Goal: Task Accomplishment & Management: Complete application form

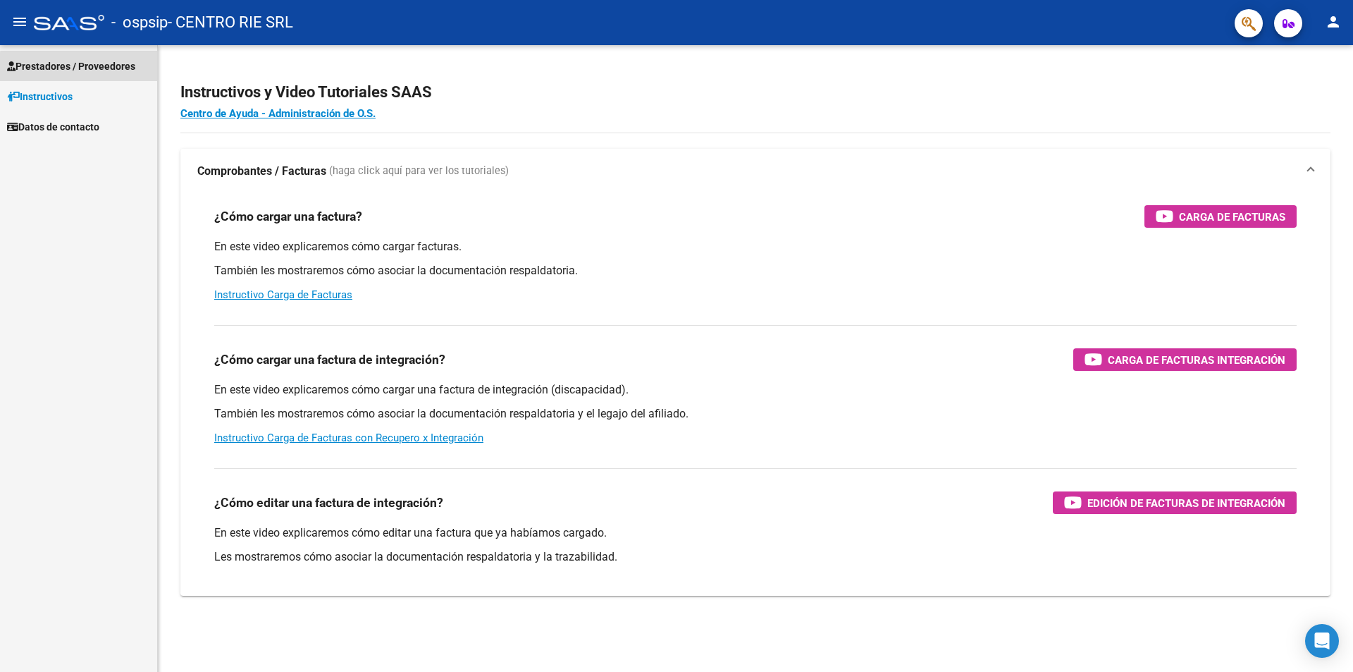
click at [86, 68] on span "Prestadores / Proveedores" at bounding box center [71, 66] width 128 height 16
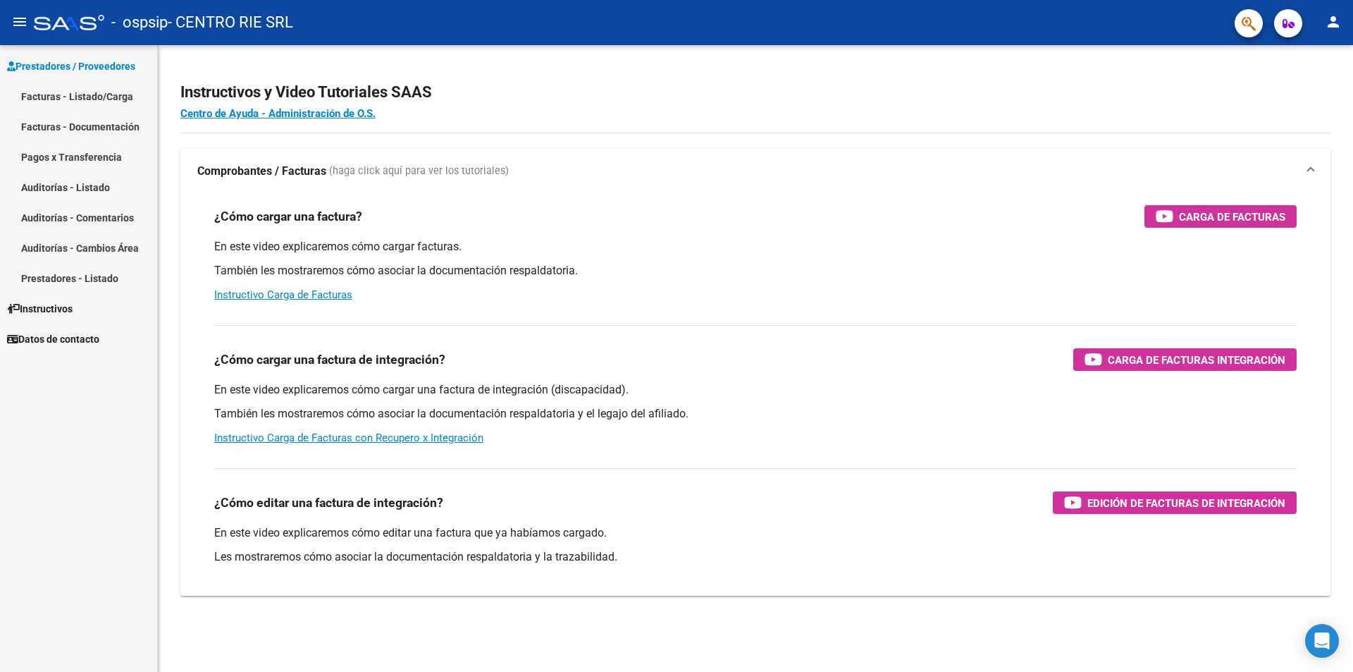
click at [78, 87] on link "Facturas - Listado/Carga" at bounding box center [78, 96] width 157 height 30
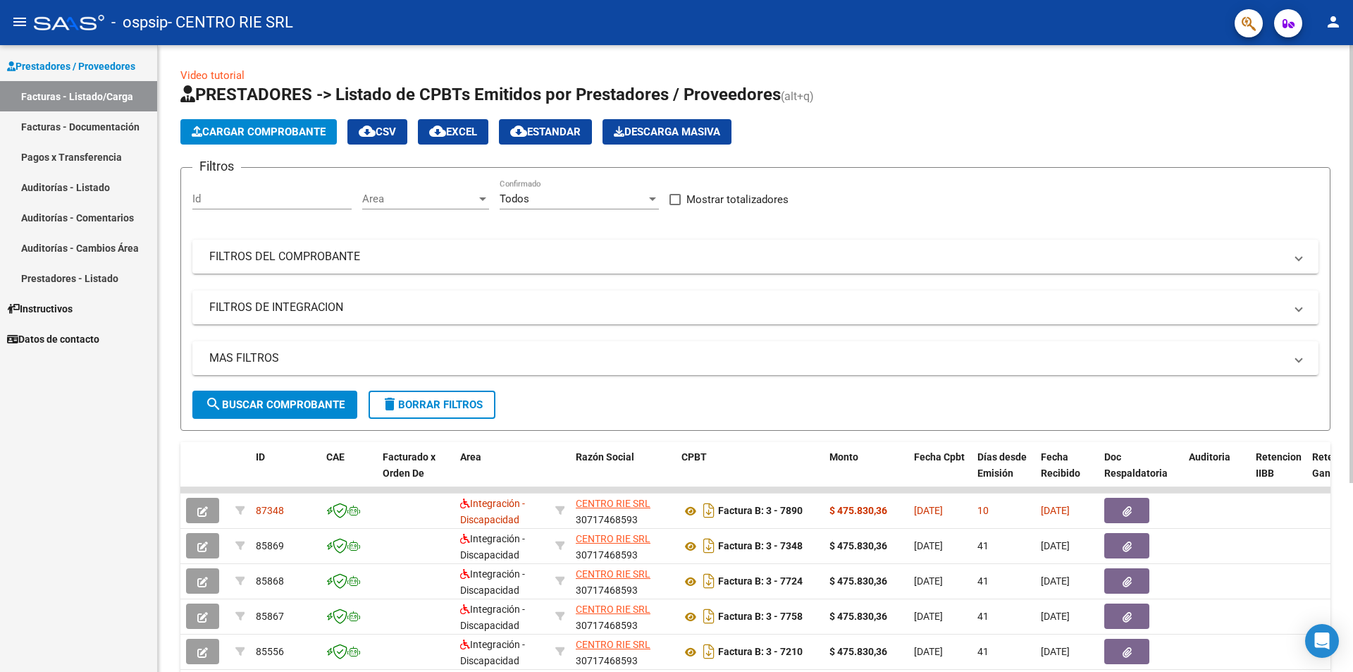
click at [248, 132] on span "Cargar Comprobante" at bounding box center [259, 131] width 134 height 13
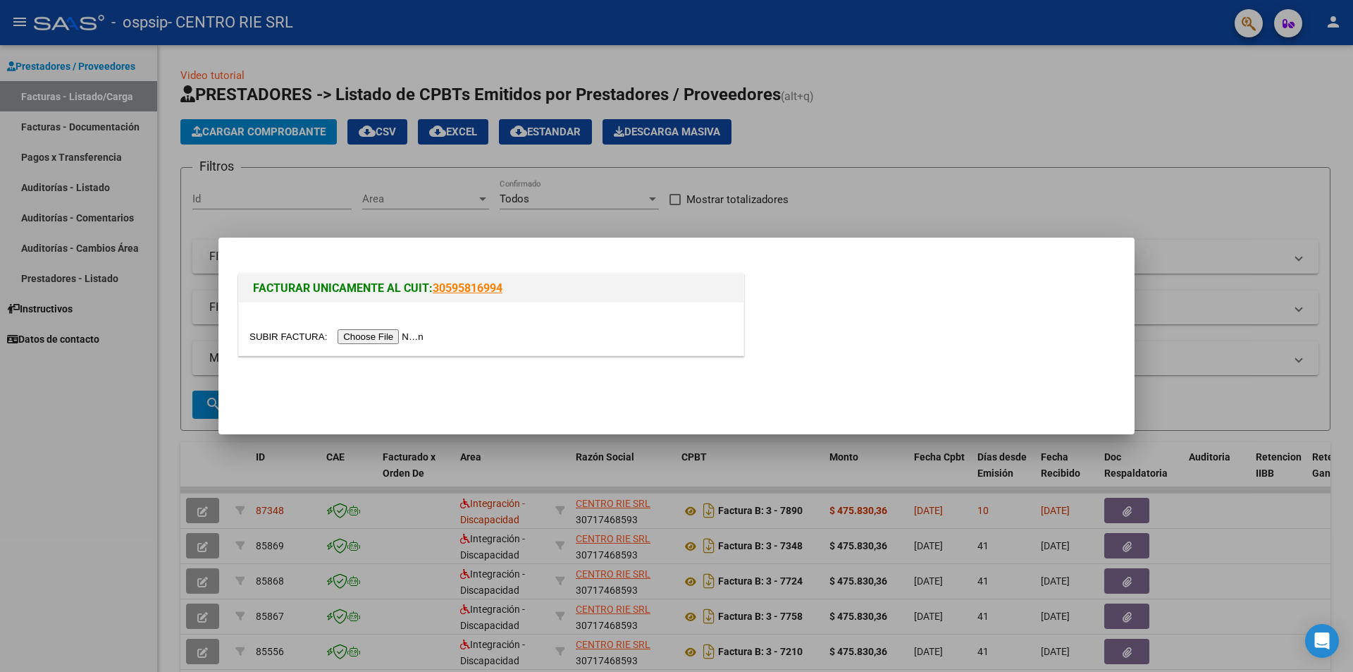
click at [380, 335] on input "file" at bounding box center [338, 336] width 178 height 15
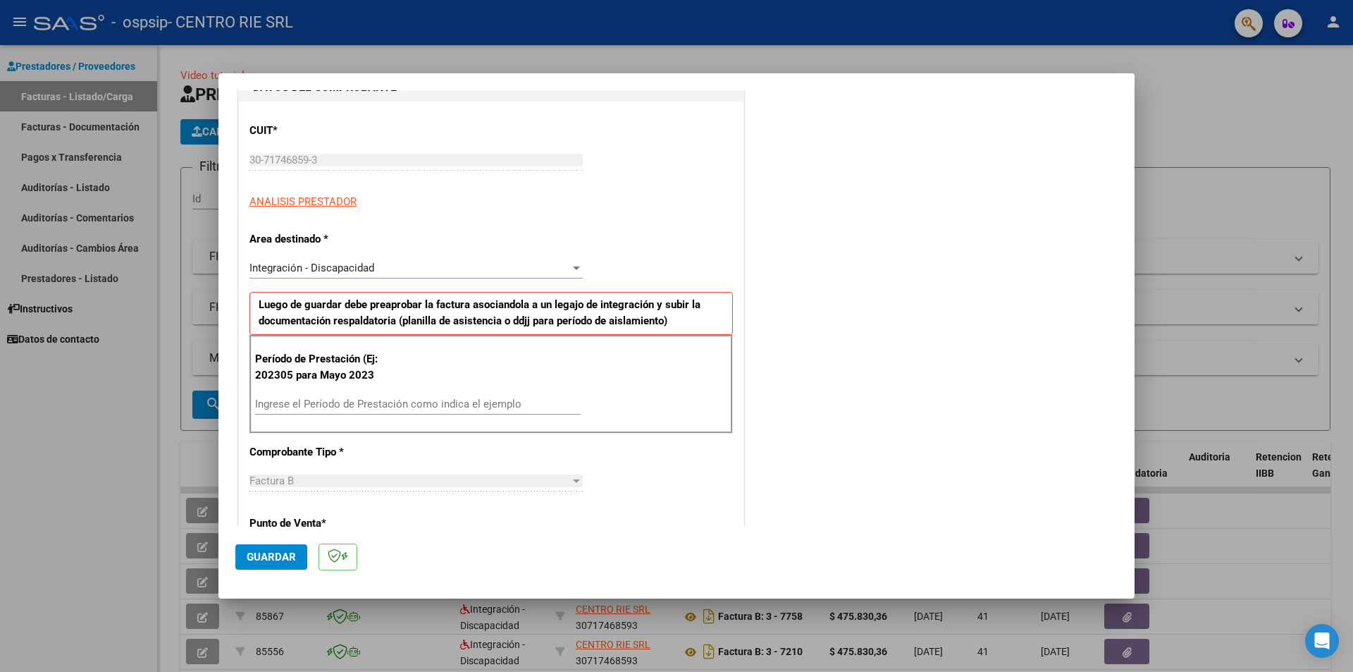
scroll to position [211, 0]
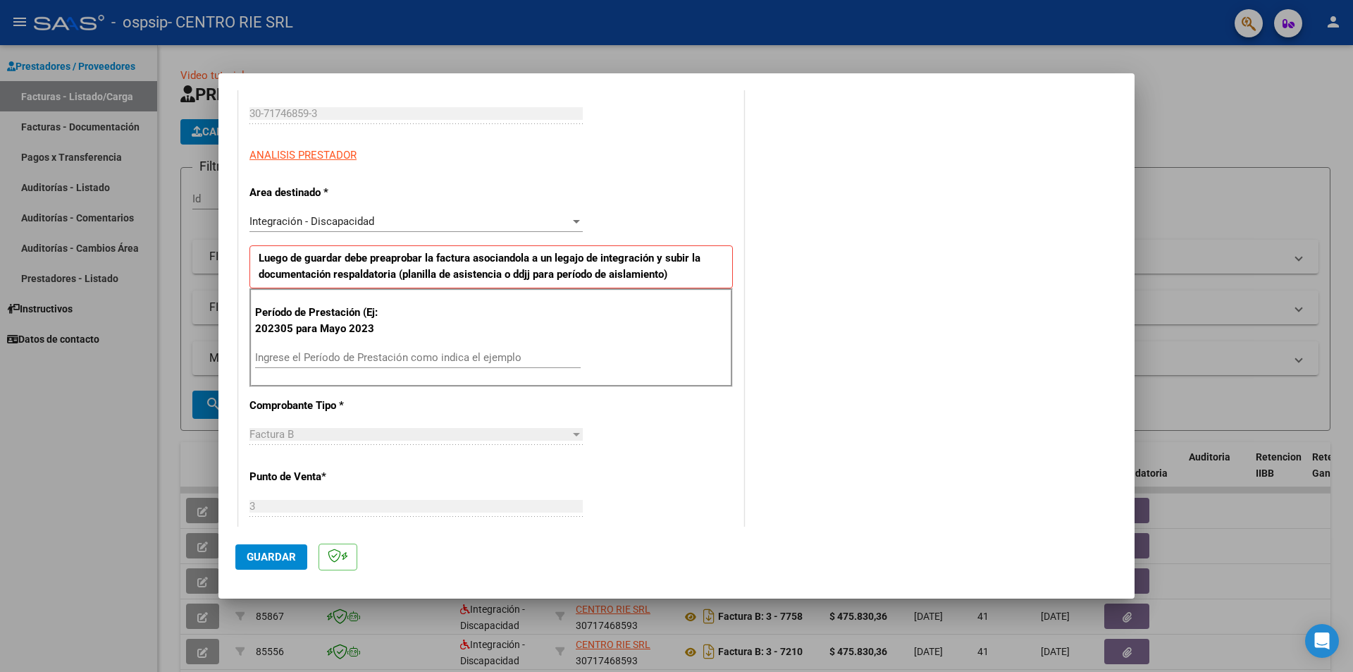
click at [324, 357] on input "Ingrese el Período de Prestación como indica el ejemplo" at bounding box center [418, 357] width 326 height 13
type input "202506"
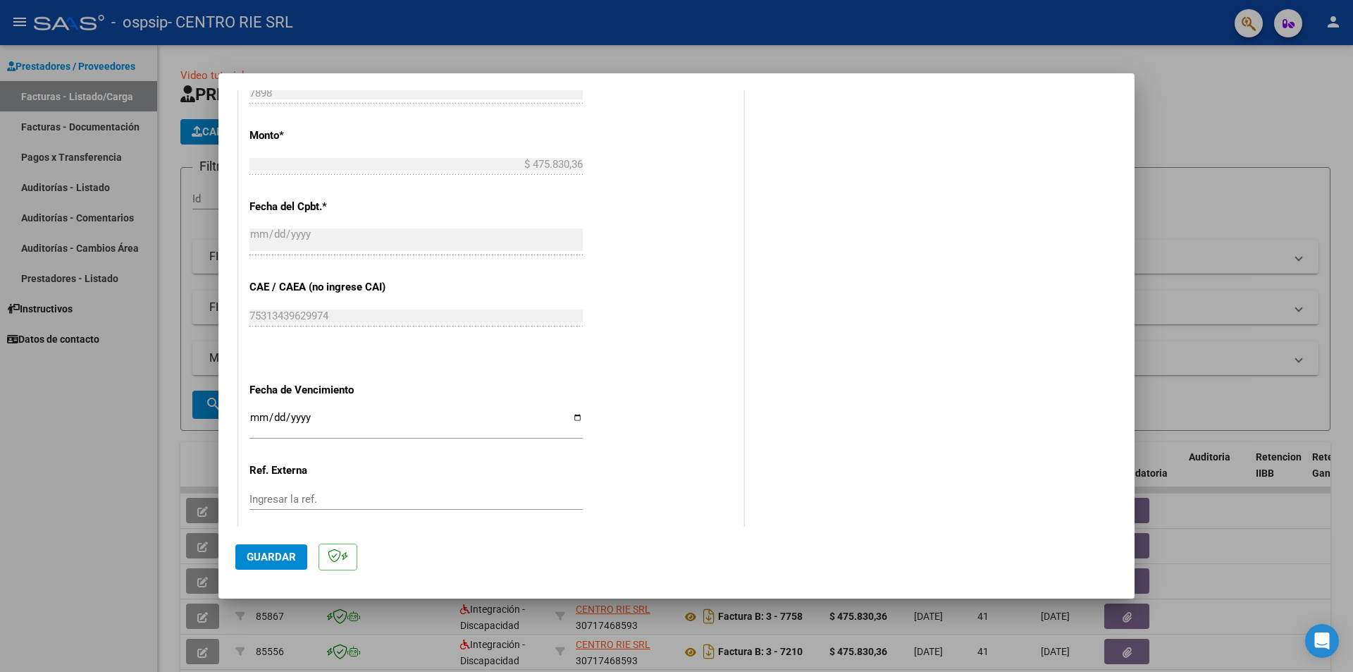
scroll to position [705, 0]
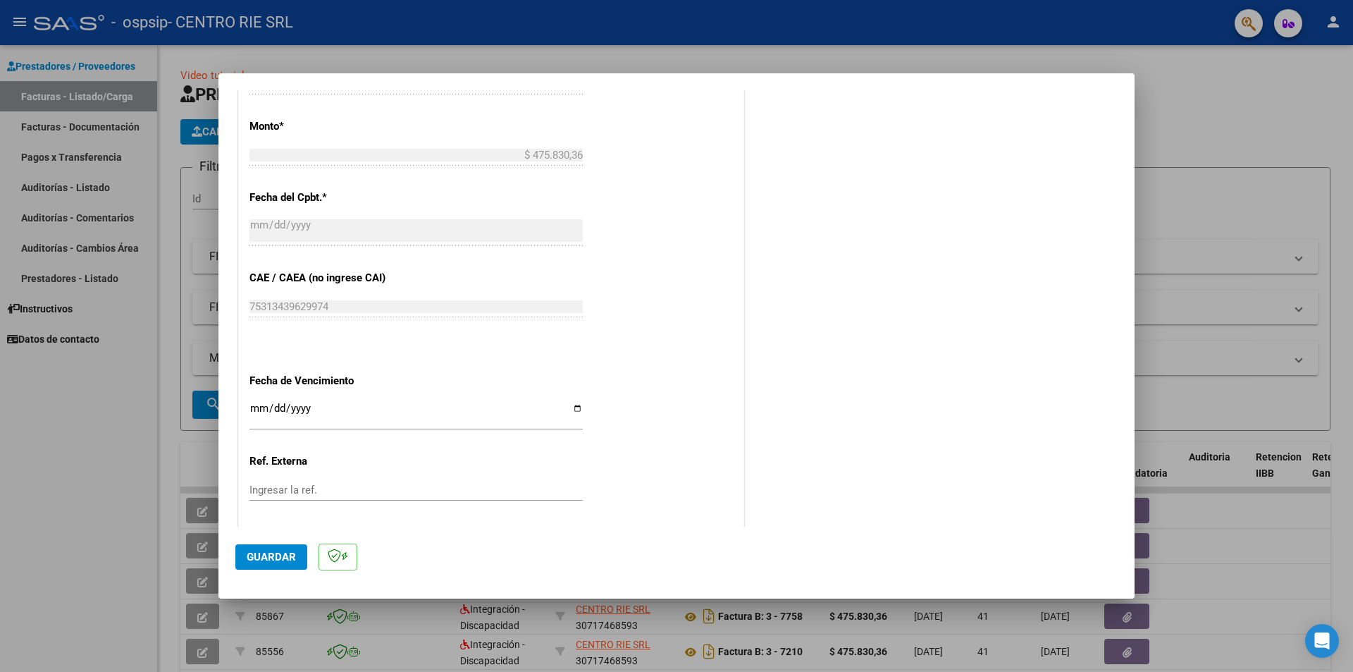
click at [570, 409] on input "Ingresar la fecha" at bounding box center [415, 413] width 333 height 23
type input "[DATE]"
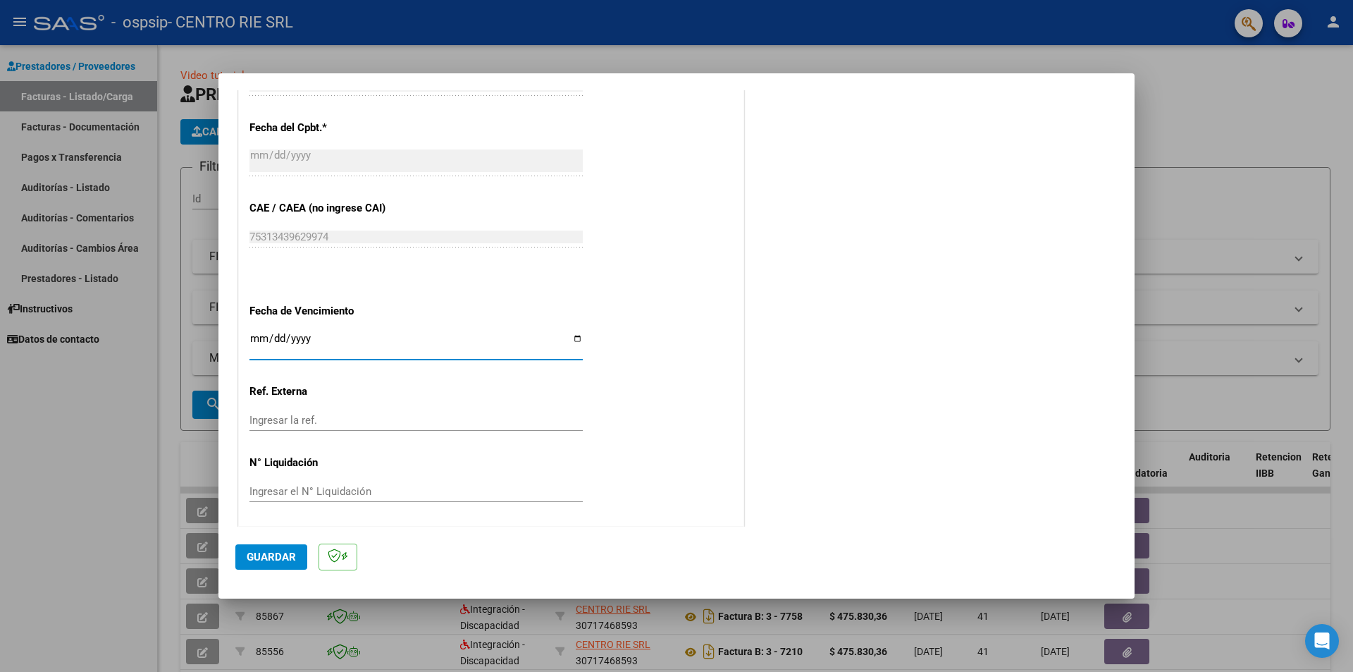
scroll to position [777, 0]
click at [277, 552] on span "Guardar" at bounding box center [271, 556] width 49 height 13
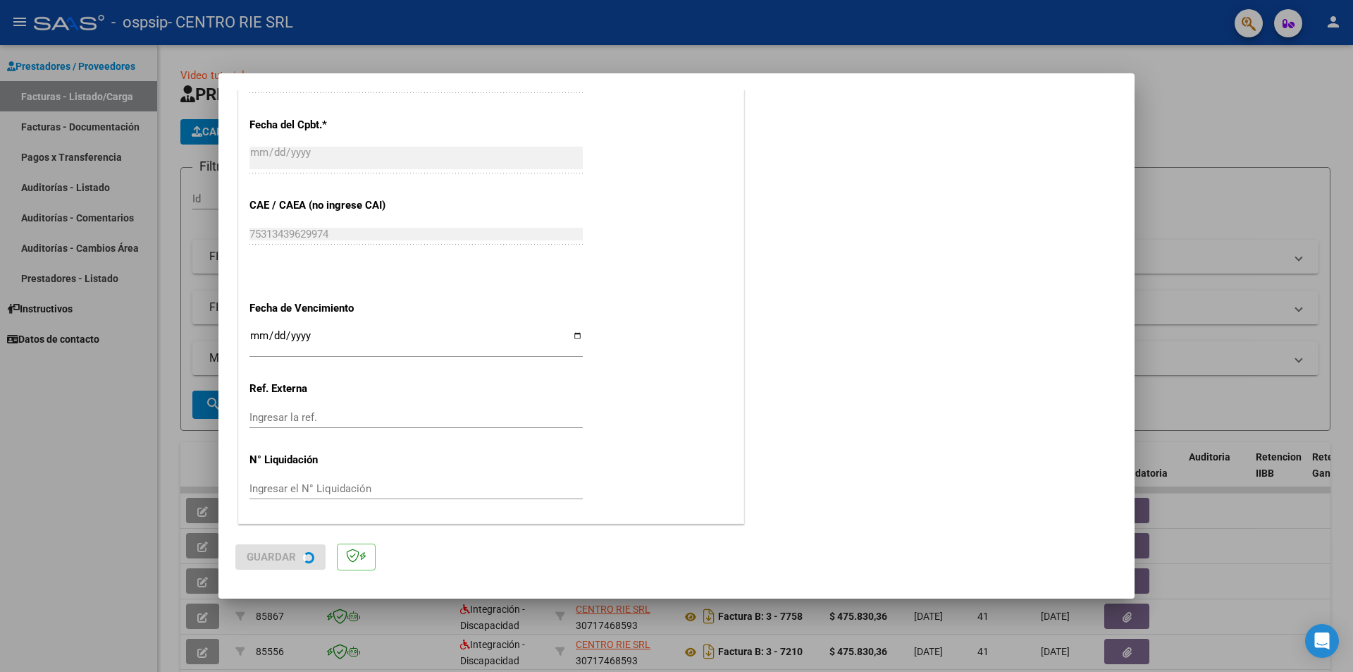
scroll to position [0, 0]
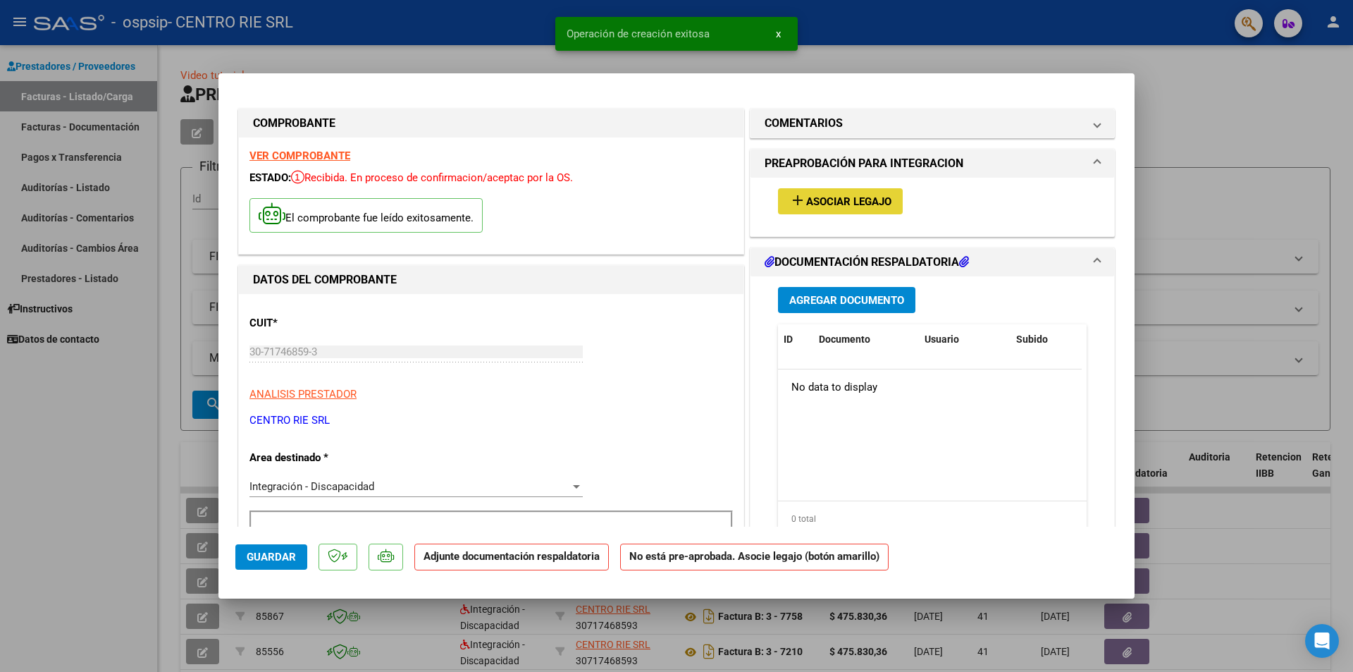
click at [823, 206] on span "Asociar Legajo" at bounding box center [848, 201] width 85 height 13
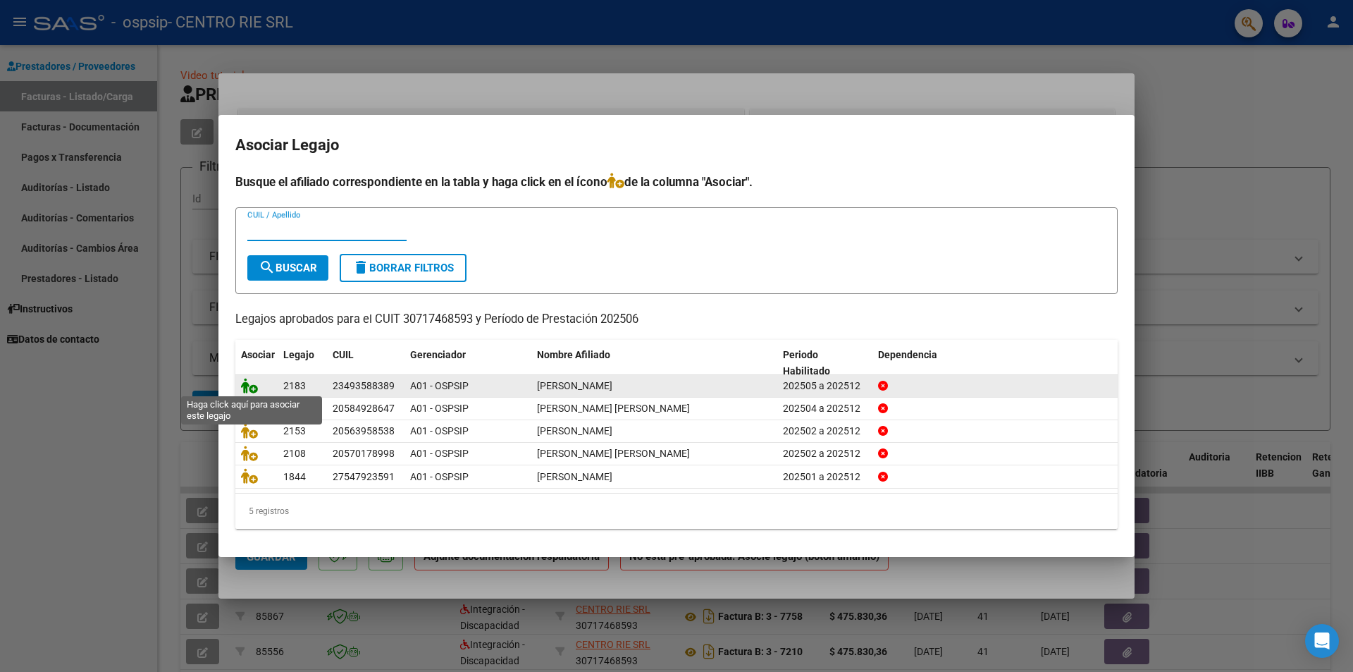
click at [252, 388] on icon at bounding box center [249, 386] width 17 height 16
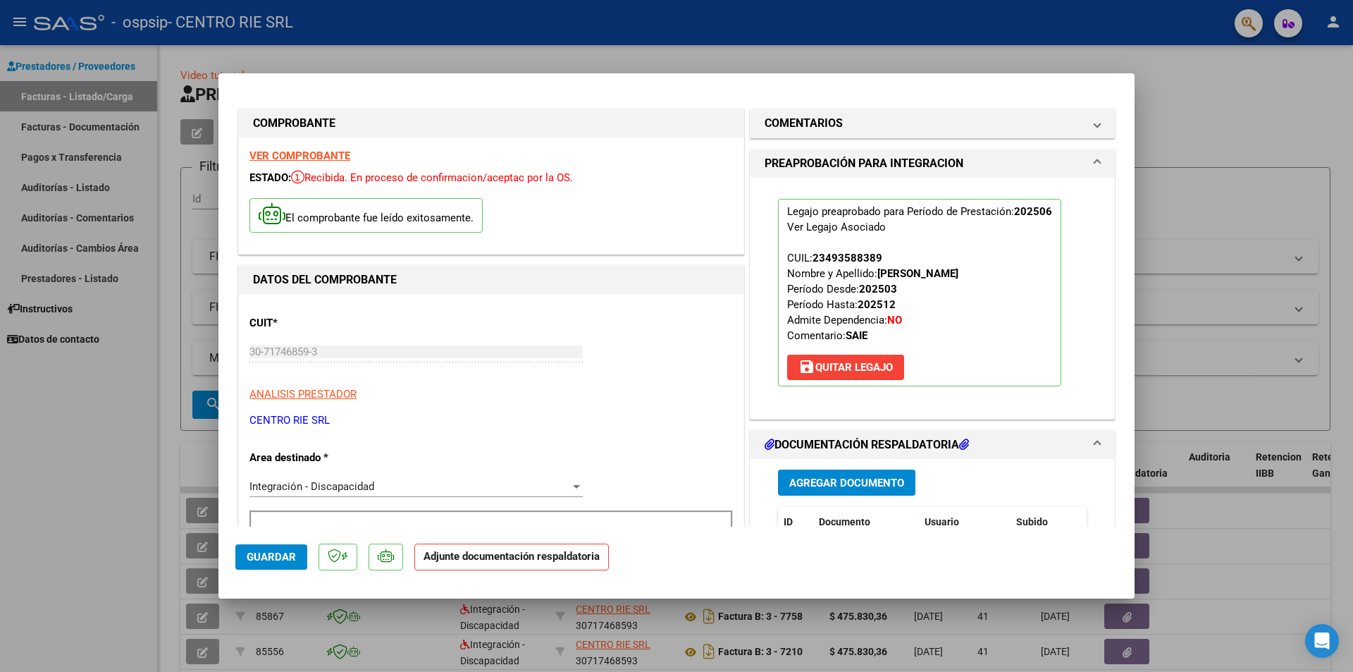
click at [846, 480] on span "Agregar Documento" at bounding box center [846, 482] width 115 height 13
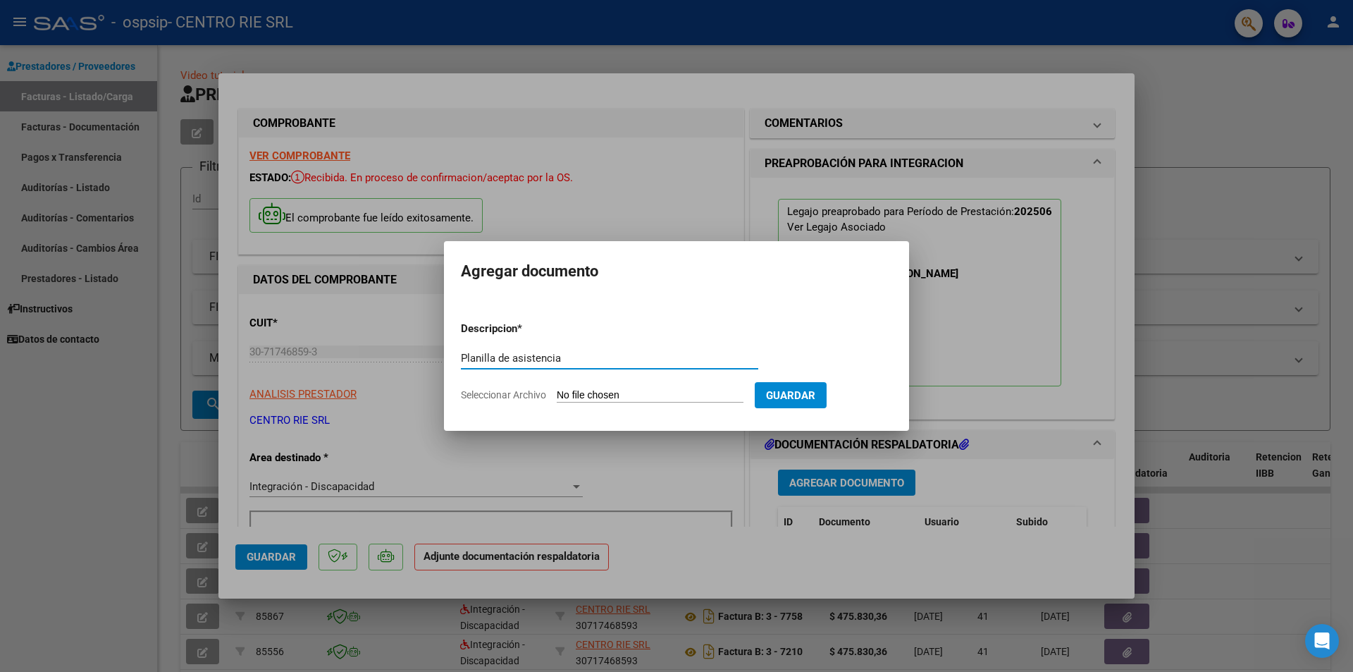
type input "Planilla de asistencia"
click at [521, 390] on app-file-uploader "Seleccionar Archivo" at bounding box center [608, 394] width 294 height 13
click at [493, 392] on span "Seleccionar Archivo" at bounding box center [503, 394] width 85 height 11
click at [557, 392] on input "Seleccionar Archivo" at bounding box center [650, 395] width 187 height 13
type input "C:\fakepath\[PERSON_NAME].pdf"
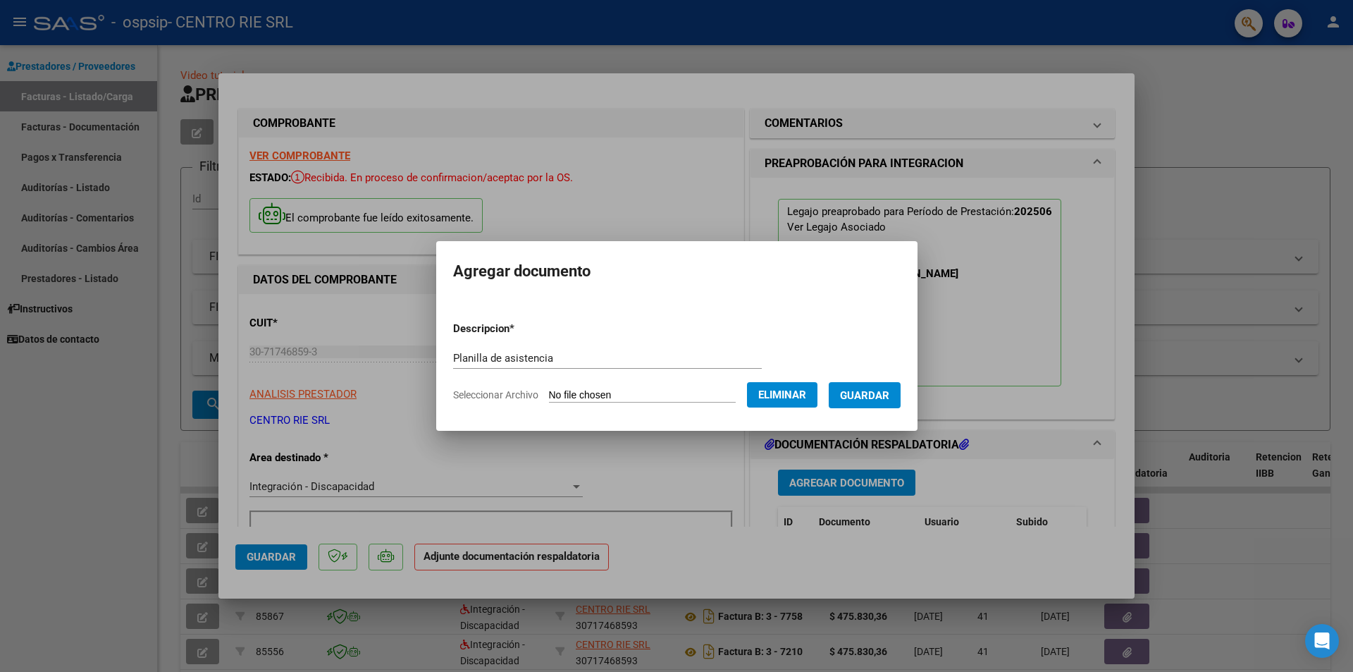
click at [889, 397] on span "Guardar" at bounding box center [864, 395] width 49 height 13
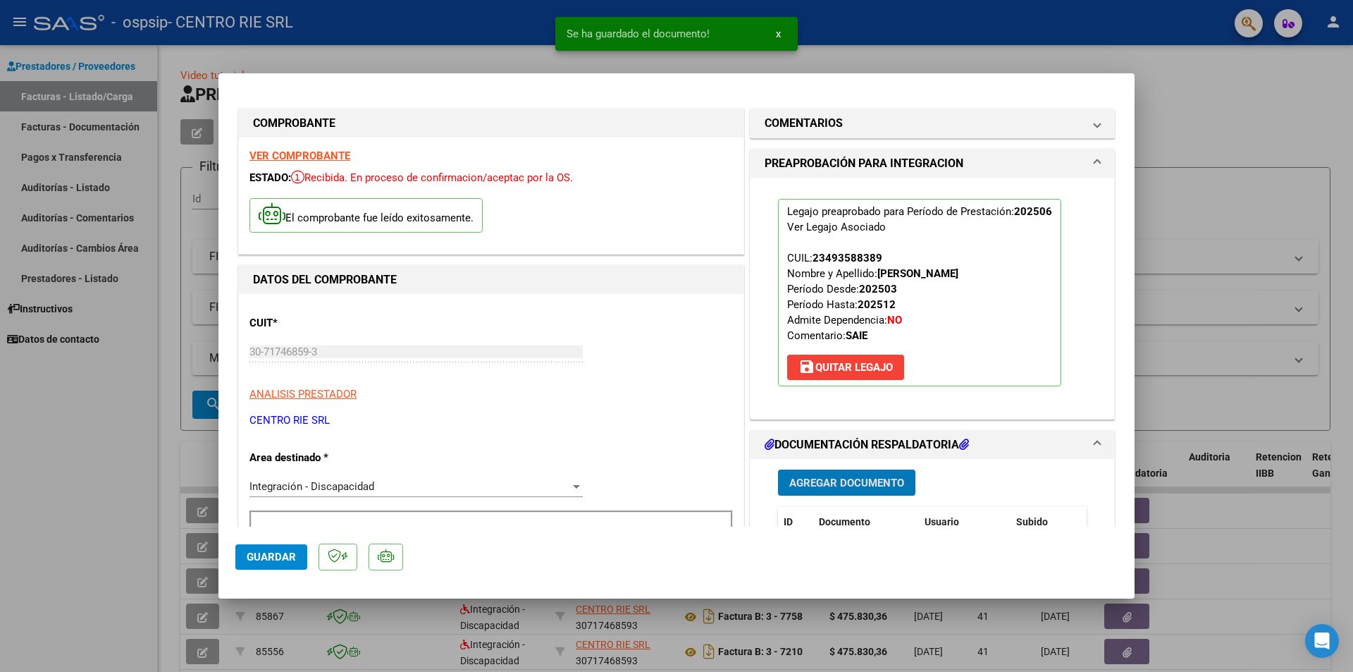
click at [292, 556] on span "Guardar" at bounding box center [271, 556] width 49 height 13
click at [68, 417] on div at bounding box center [676, 336] width 1353 height 672
type input "$ 0,00"
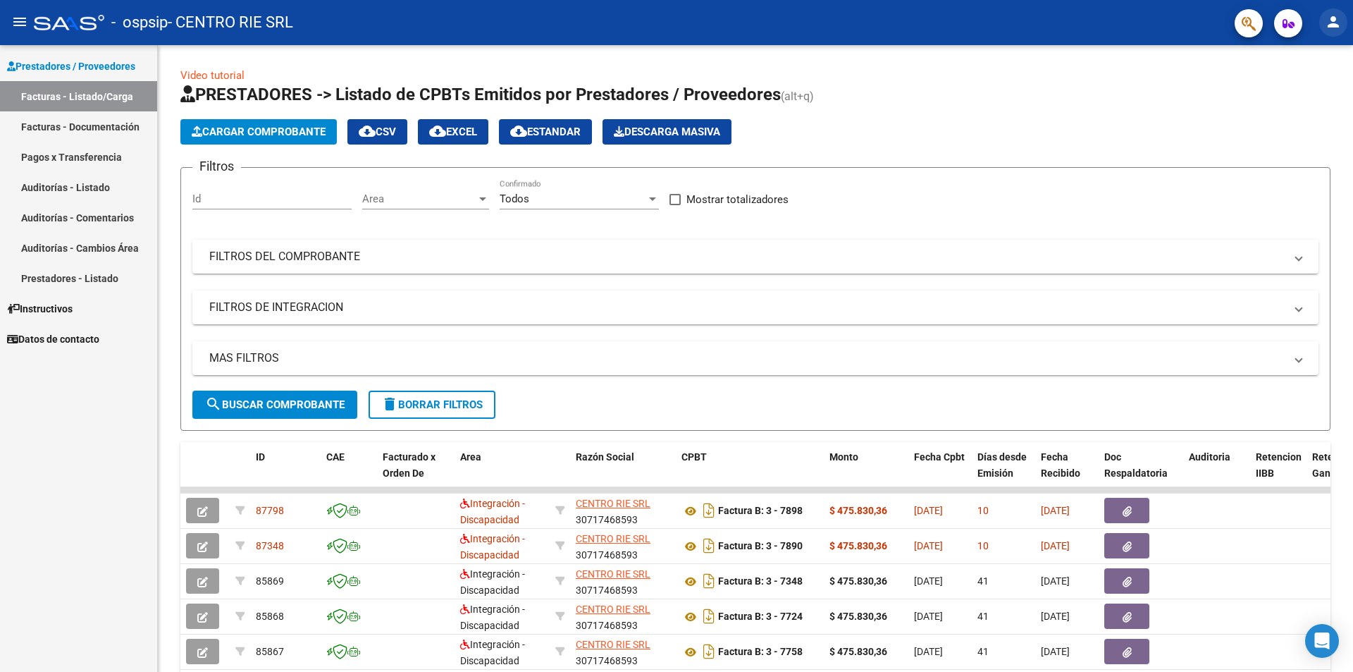
click at [1328, 25] on mat-icon "person" at bounding box center [1333, 21] width 17 height 17
click at [1297, 89] on button "exit_to_app Salir" at bounding box center [1304, 93] width 86 height 34
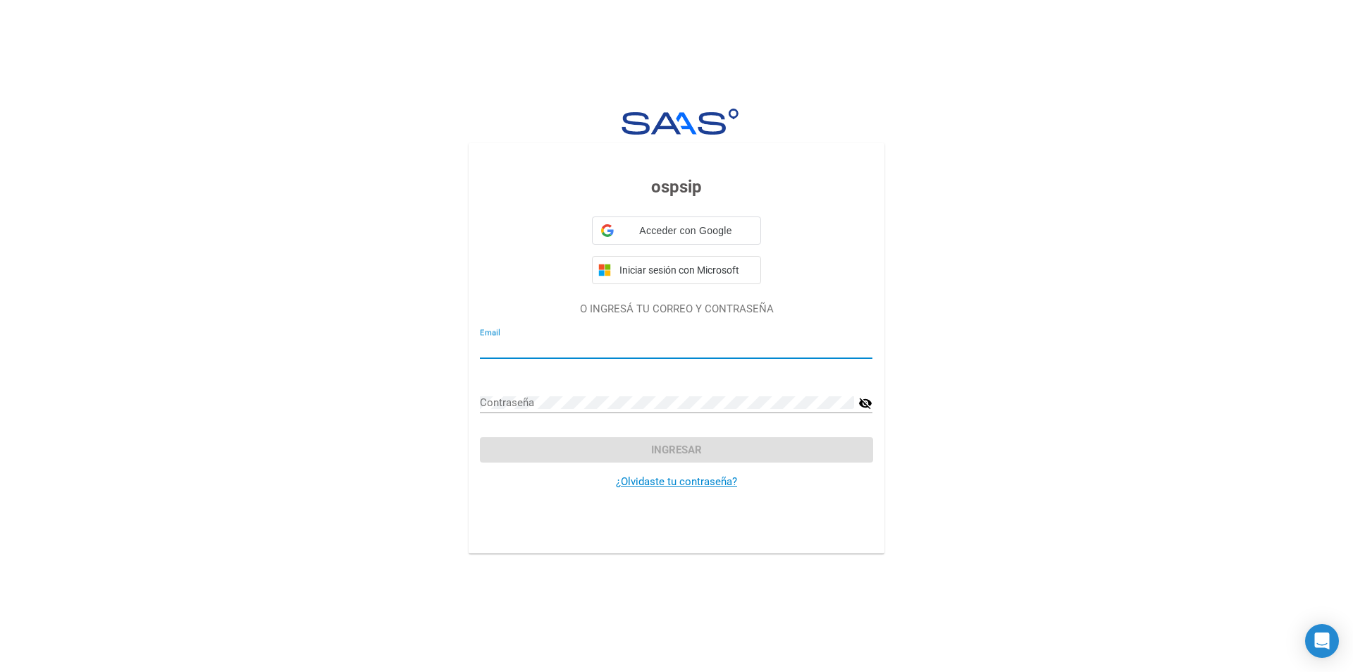
type input "[EMAIL_ADDRESS][DOMAIN_NAME]"
